Goal: Transaction & Acquisition: Download file/media

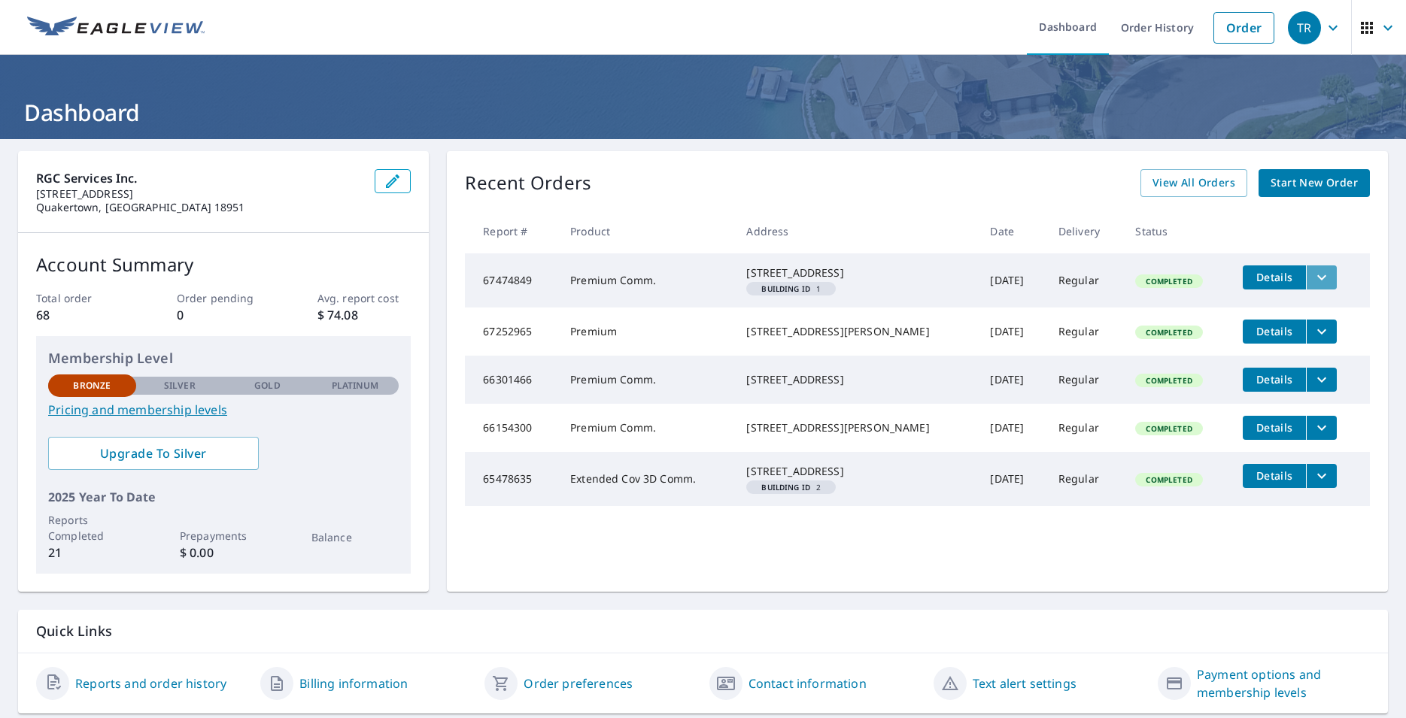
click at [1312, 275] on icon "filesDropdownBtn-67474849" at bounding box center [1321, 278] width 18 height 18
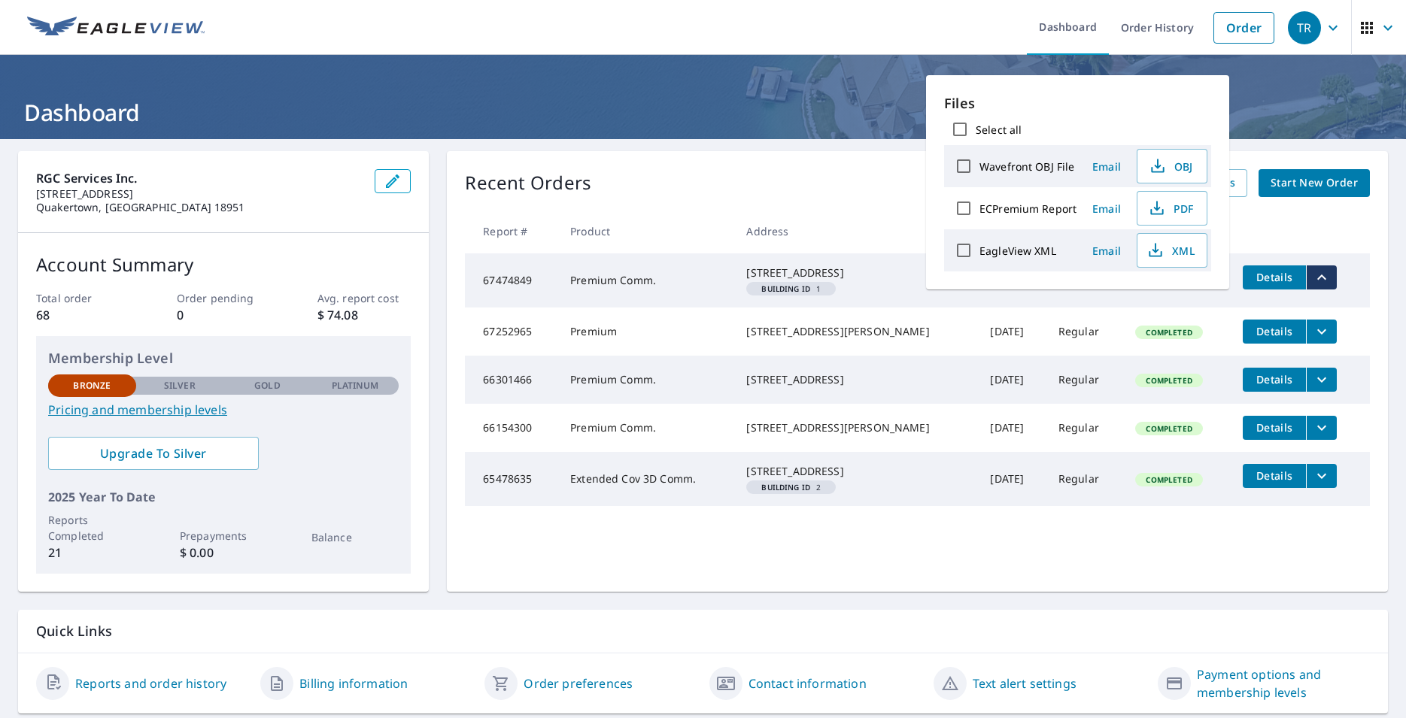
click at [856, 326] on td "[STREET_ADDRESS][PERSON_NAME]" at bounding box center [856, 332] width 244 height 48
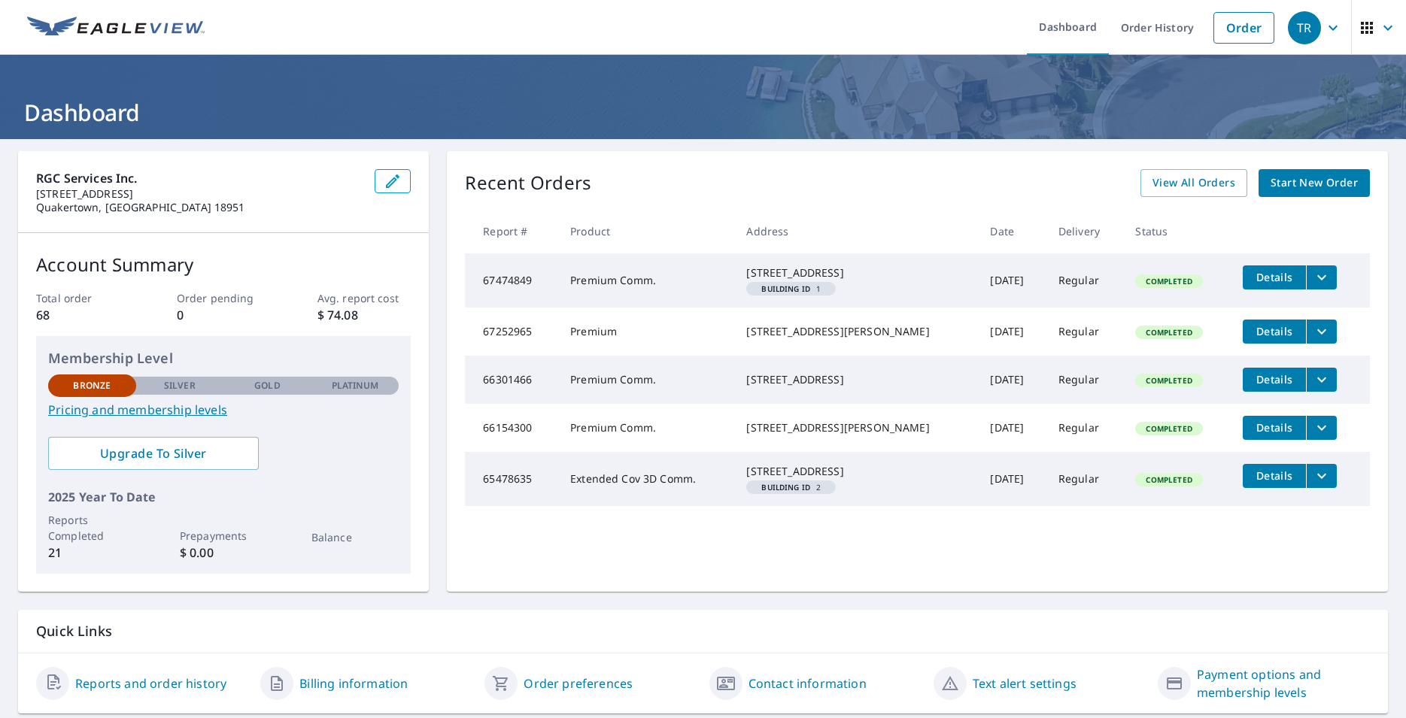
click at [837, 302] on td "[STREET_ADDRESS]" at bounding box center [856, 280] width 244 height 54
click at [978, 283] on td "[DATE]" at bounding box center [1012, 280] width 68 height 54
click at [167, 409] on link "Pricing and membership levels" at bounding box center [223, 410] width 350 height 18
click at [1270, 279] on span "Details" at bounding box center [1274, 277] width 45 height 14
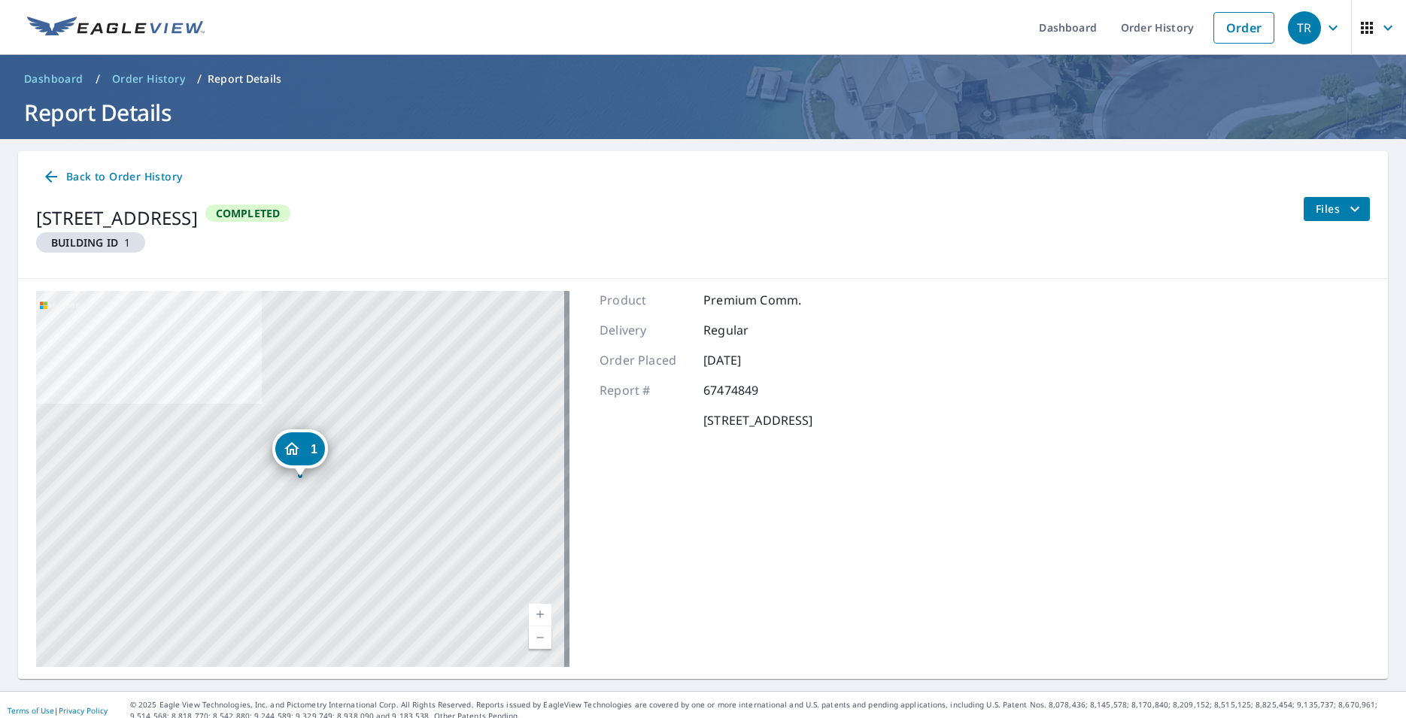
click at [1315, 209] on span "Files" at bounding box center [1339, 209] width 48 height 18
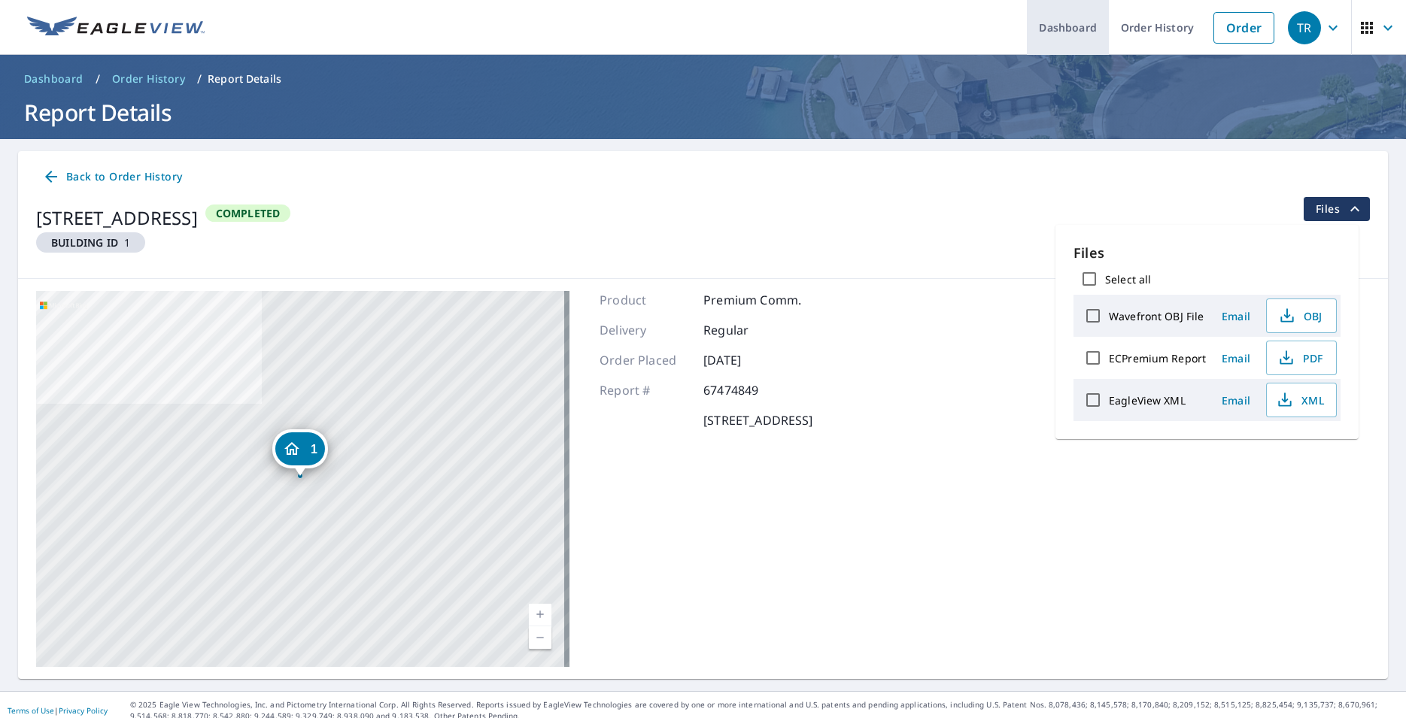
click at [1068, 32] on link "Dashboard" at bounding box center [1068, 27] width 82 height 55
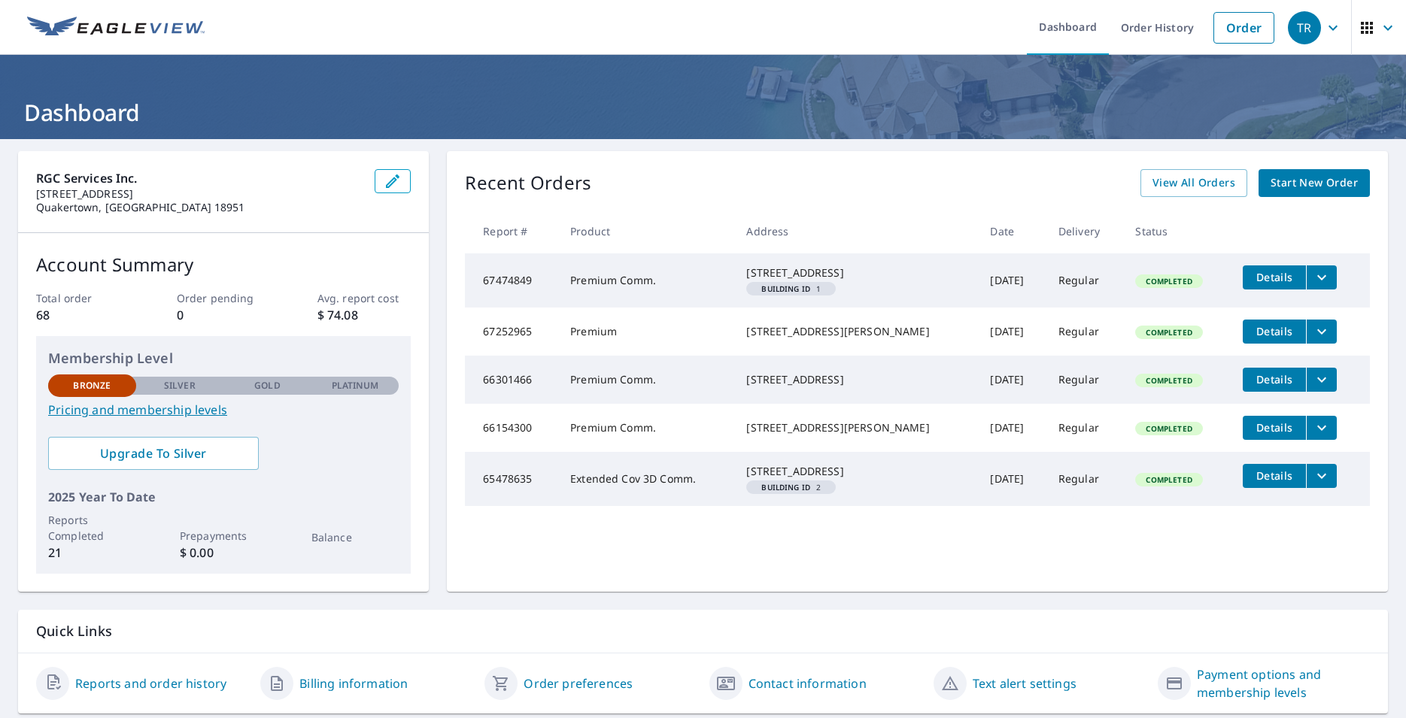
click at [790, 293] on em "Building ID" at bounding box center [785, 289] width 49 height 8
click at [1268, 275] on span "Details" at bounding box center [1274, 277] width 45 height 14
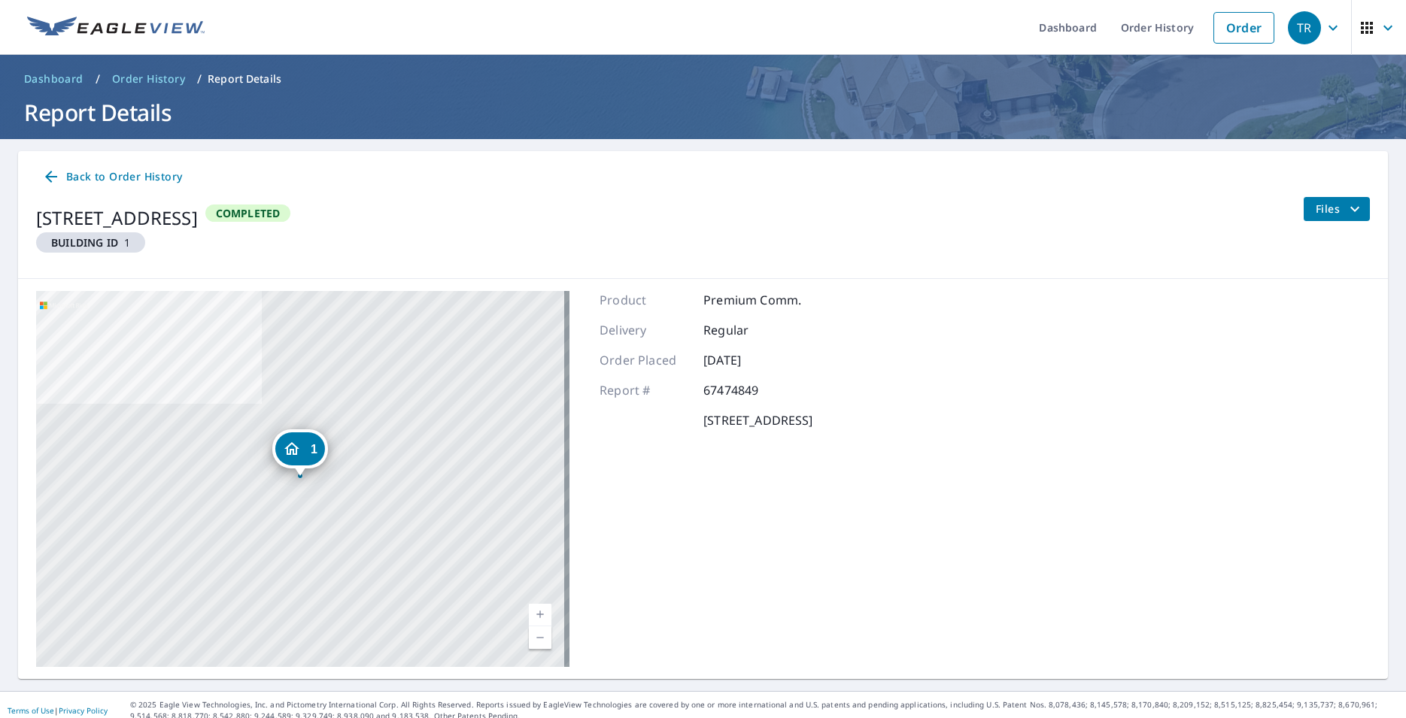
scroll to position [11, 0]
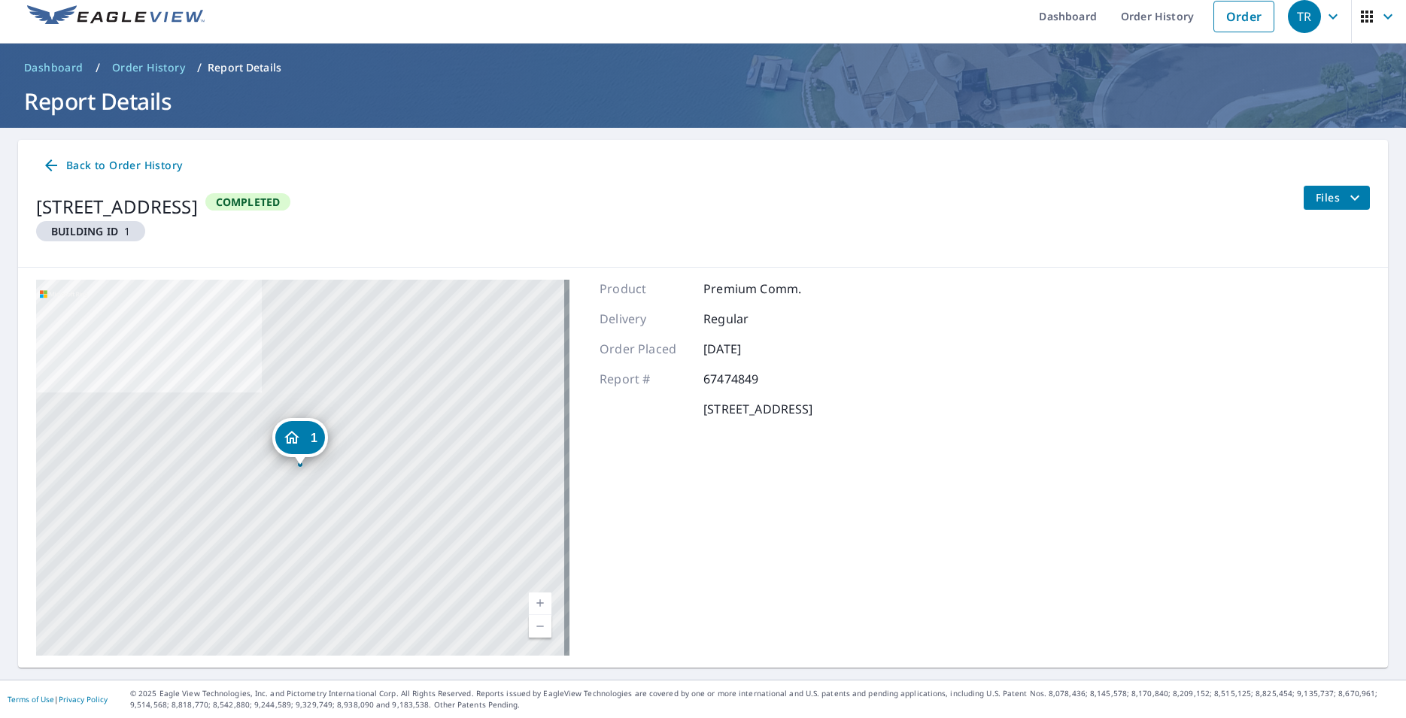
click at [1315, 197] on span "Files" at bounding box center [1339, 198] width 48 height 18
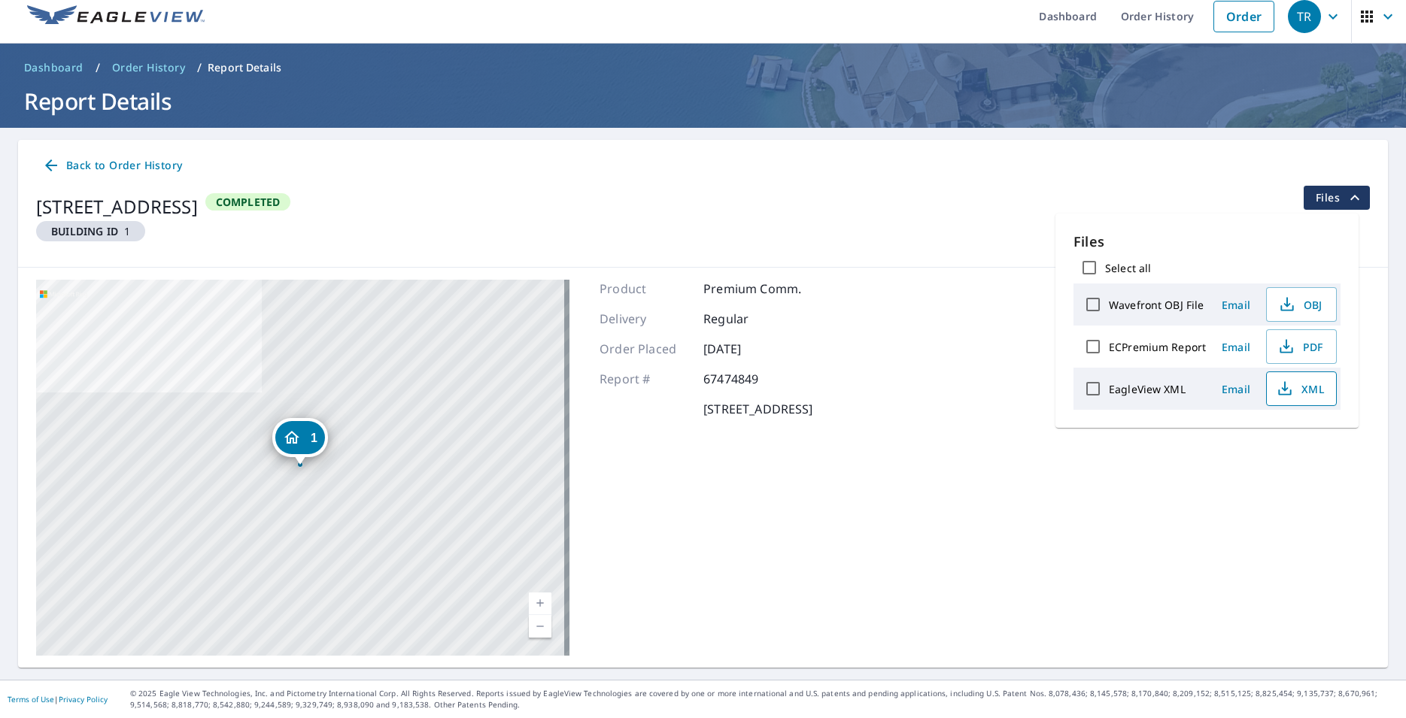
click at [1298, 383] on span "XML" at bounding box center [1300, 389] width 48 height 18
click at [1306, 305] on span "OBJ" at bounding box center [1300, 305] width 48 height 18
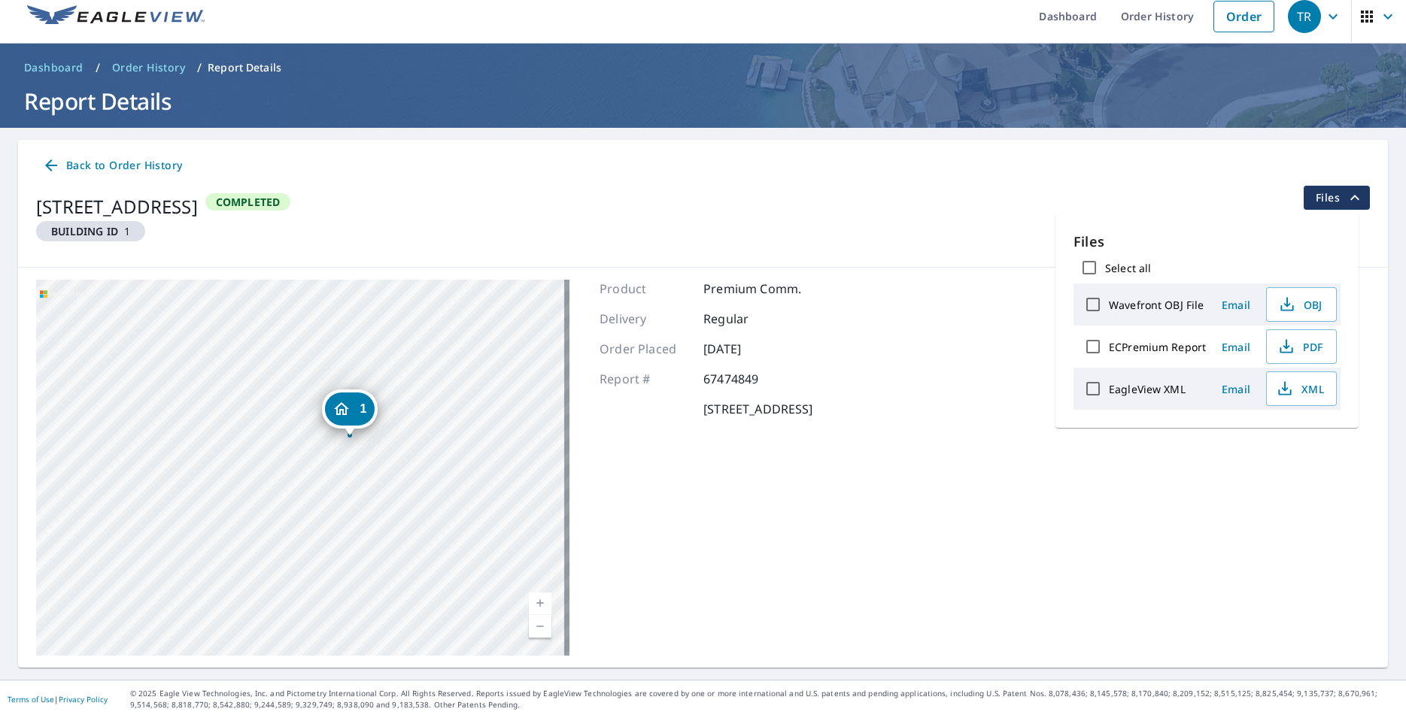
click at [648, 221] on div "[STREET_ADDRESS] Completed Files" at bounding box center [702, 220] width 1333 height 69
